Goal: Task Accomplishment & Management: Complete application form

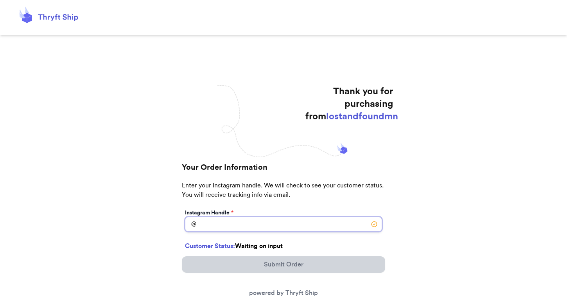
click at [208, 228] on input "Instagram Handle *" at bounding box center [283, 223] width 197 height 15
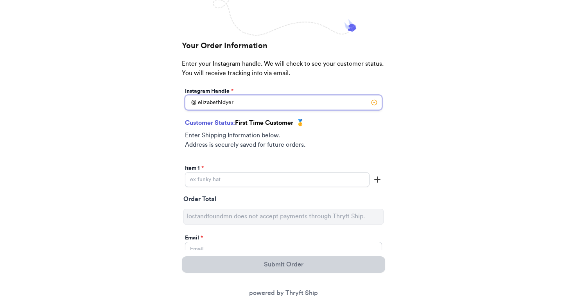
scroll to position [141, 0]
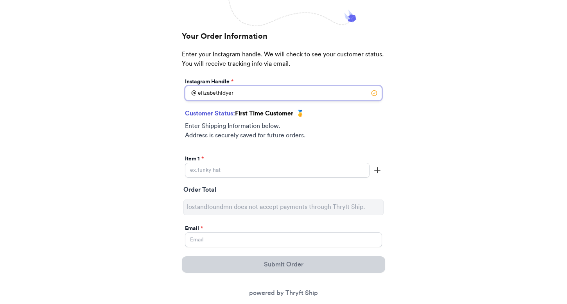
type input "elizabethldyer"
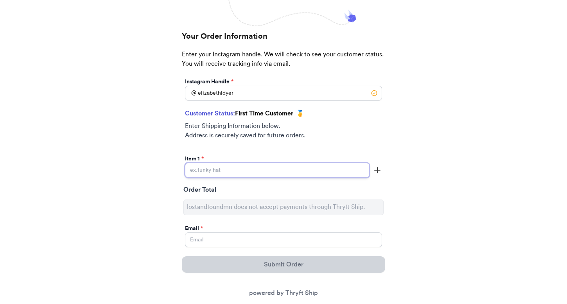
click at [309, 175] on input "Instagram Handle *" at bounding box center [277, 170] width 184 height 15
type input "Kit + Lulu apple dress"
click at [246, 239] on input "Instagram Handle *" at bounding box center [283, 239] width 197 height 15
type input "[EMAIL_ADDRESS][DOMAIN_NAME]"
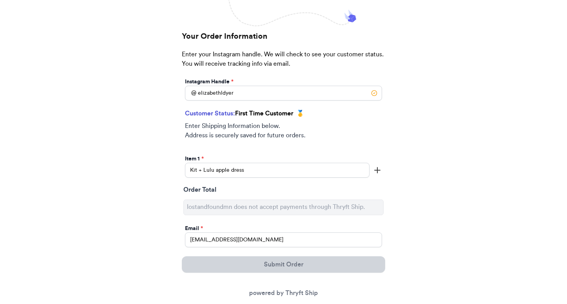
type input "[PERSON_NAME]"
type input "[STREET_ADDRESS]"
select select "TN"
type input "Chattanooga"
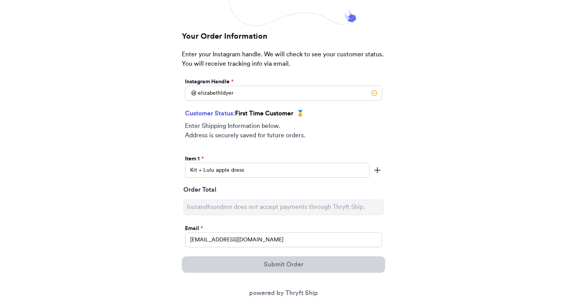
type input "37409"
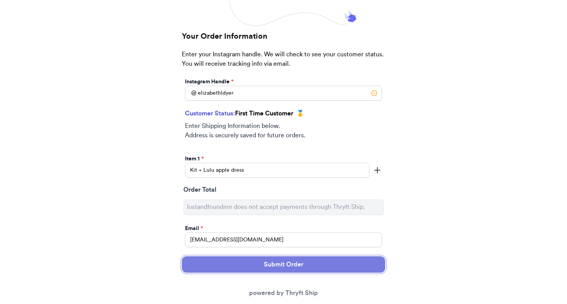
click at [256, 263] on button "Submit Order" at bounding box center [283, 264] width 203 height 16
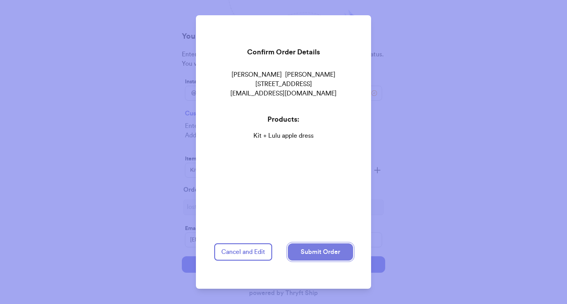
click at [324, 252] on button "Submit Order" at bounding box center [320, 251] width 65 height 17
